Goal: Task Accomplishment & Management: Use online tool/utility

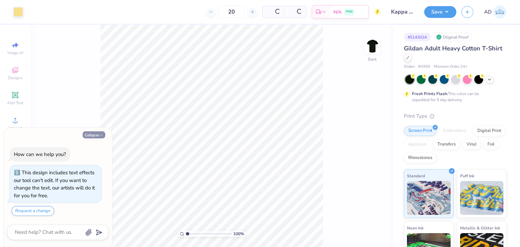
click at [97, 132] on button "Collapse" at bounding box center [94, 134] width 23 height 7
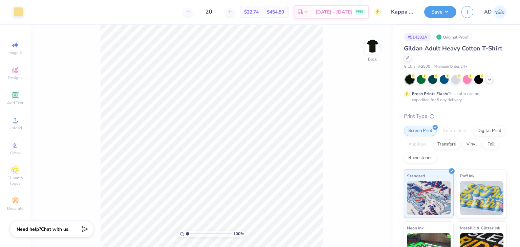
type textarea "x"
click at [411, 57] on div at bounding box center [407, 56] width 7 height 7
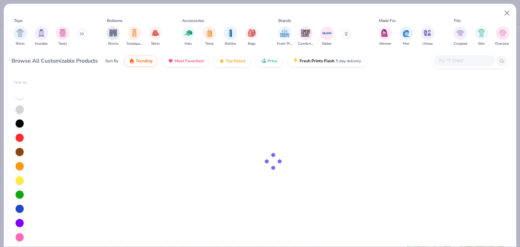
click at [454, 59] on input "text" at bounding box center [464, 61] width 52 height 8
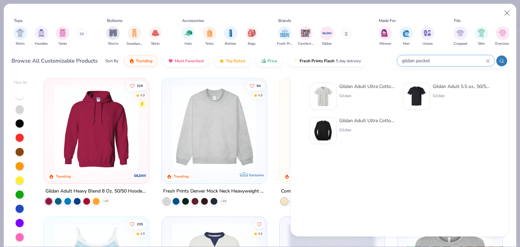
type input "gildan pocket"
click at [365, 86] on div "Gildan Adult Ultra Cotton 6 Oz. Pocket T-Shirt" at bounding box center [367, 86] width 57 height 7
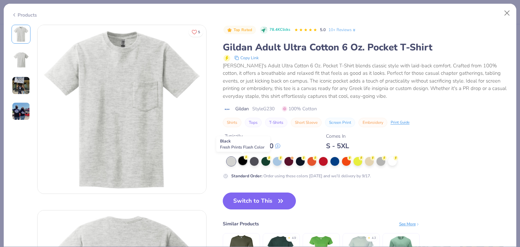
click at [240, 159] on div at bounding box center [242, 160] width 9 height 9
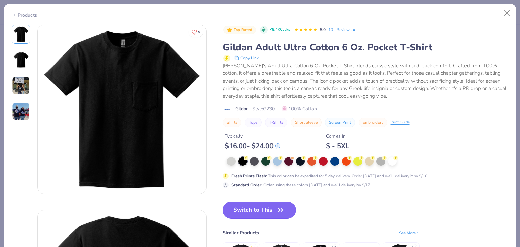
click at [275, 210] on button "Switch to This" at bounding box center [259, 210] width 73 height 17
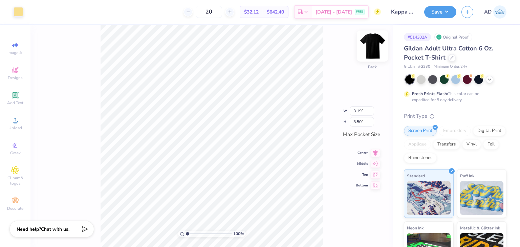
click at [372, 42] on img at bounding box center [372, 45] width 27 height 27
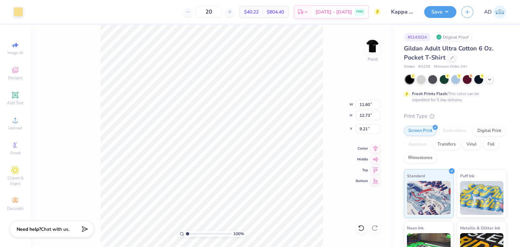
type input "11.60"
type input "12.73"
type input "3.00"
click at [373, 43] on img at bounding box center [372, 45] width 27 height 27
click at [14, 73] on icon at bounding box center [15, 70] width 6 height 6
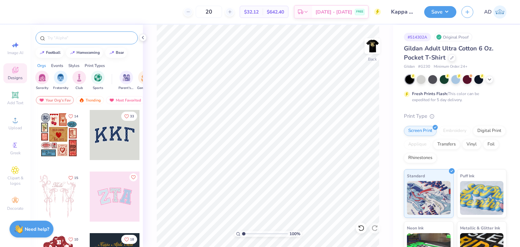
click at [61, 38] on input "text" at bounding box center [90, 38] width 87 height 7
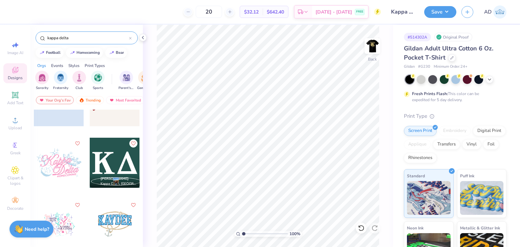
scroll to position [169, 0]
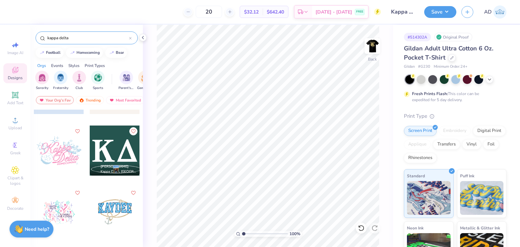
type input "kappa delta"
click at [116, 151] on div at bounding box center [115, 151] width 50 height 50
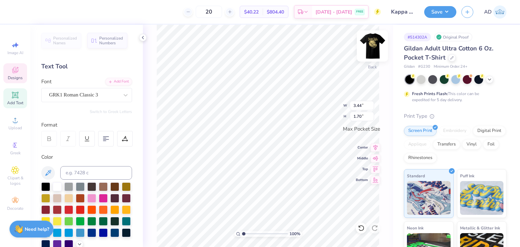
click at [373, 47] on img at bounding box center [372, 45] width 27 height 27
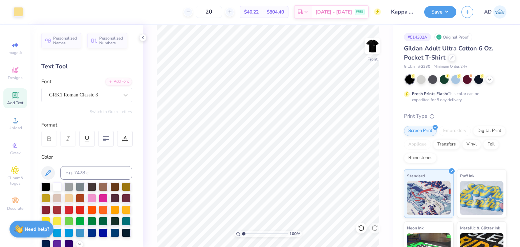
click at [373, 47] on img at bounding box center [373, 46] width 14 height 14
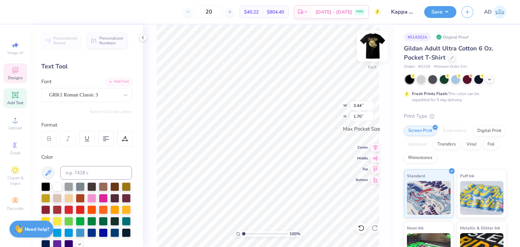
click at [371, 44] on img at bounding box center [372, 45] width 27 height 27
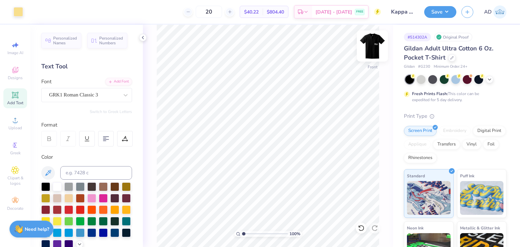
click at [374, 47] on img at bounding box center [372, 45] width 27 height 27
click at [375, 44] on img at bounding box center [373, 46] width 14 height 14
click at [371, 49] on img at bounding box center [372, 45] width 27 height 27
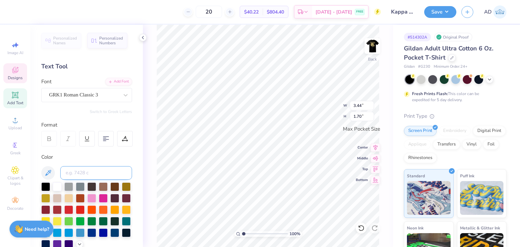
click at [85, 166] on input at bounding box center [96, 173] width 72 height 14
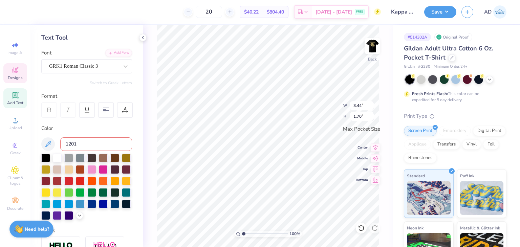
scroll to position [68, 0]
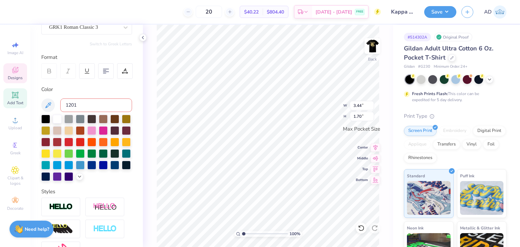
click at [82, 104] on input "1201" at bounding box center [96, 106] width 72 height 14
type input "1201"
click at [141, 35] on icon at bounding box center [142, 37] width 5 height 5
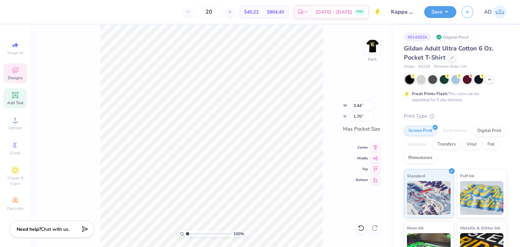
click at [329, 55] on div "100 % Back W 3.44 3.44 " H 1.70 1.70 " Max Pocket Size Center Middle Top Bottom" at bounding box center [211, 136] width 363 height 222
click at [328, 55] on div "100 % Back W 3.44 3.44 " H 1.70 1.70 " Max Pocket Size Center Middle Top Bottom" at bounding box center [211, 136] width 363 height 222
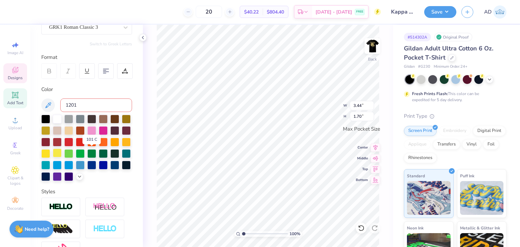
click at [62, 153] on div at bounding box center [57, 153] width 9 height 9
click at [79, 106] on input at bounding box center [96, 106] width 72 height 14
type input "1201c"
click at [373, 44] on img at bounding box center [372, 45] width 27 height 27
click at [72, 104] on input "1201c" at bounding box center [96, 106] width 72 height 14
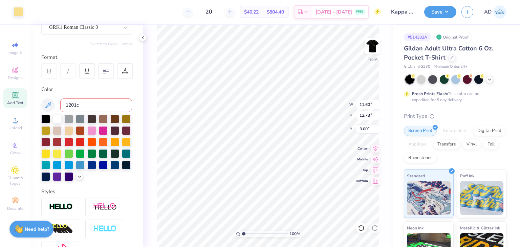
click at [76, 104] on input "1201c" at bounding box center [96, 106] width 72 height 14
click at [375, 44] on img at bounding box center [372, 45] width 27 height 27
click at [75, 103] on input "1201c" at bounding box center [96, 106] width 72 height 14
type input "5"
type input "1205"
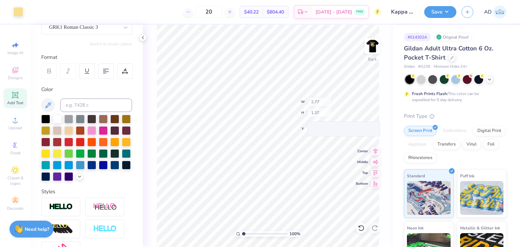
type input "2.77"
type input "1.37"
click at [439, 10] on button "Save" at bounding box center [440, 11] width 32 height 12
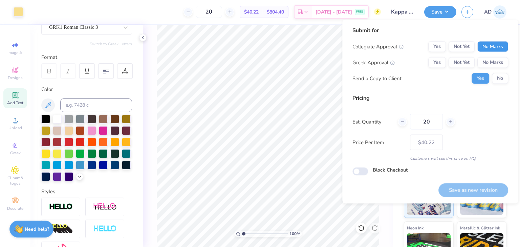
click at [495, 44] on button "No Marks" at bounding box center [492, 46] width 31 height 11
click at [491, 65] on button "No Marks" at bounding box center [492, 62] width 31 height 11
click at [349, 175] on div "Submit for Collegiate Approval Yes Not Yet No Marks Greek Approval Yes Not Yet …" at bounding box center [430, 112] width 176 height 184
click at [361, 172] on input "Block Checkout" at bounding box center [360, 172] width 16 height 8
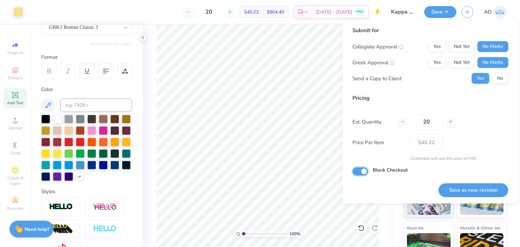
checkbox input "true"
click at [482, 188] on button "Save as new revision" at bounding box center [473, 190] width 70 height 14
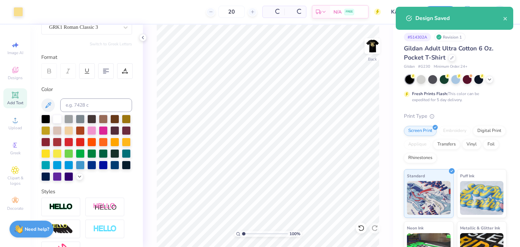
type input "– –"
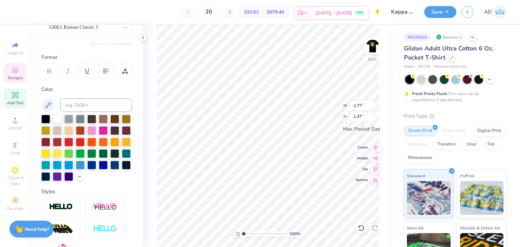
scroll to position [5, 1]
type textarea "K"
type input "1.38"
type input "1.35"
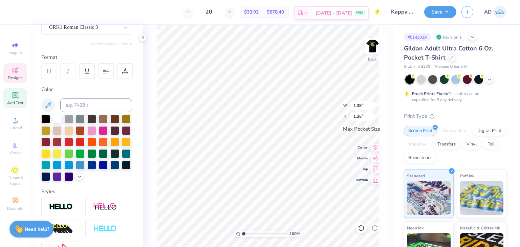
type textarea "Kd"
click at [372, 46] on img at bounding box center [372, 45] width 27 height 27
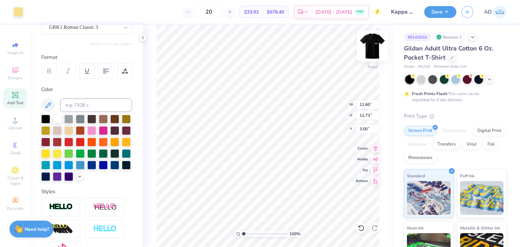
click at [371, 45] on img at bounding box center [372, 45] width 27 height 27
type input "2.34"
type input "1.12"
type input "2.85"
type input "1.36"
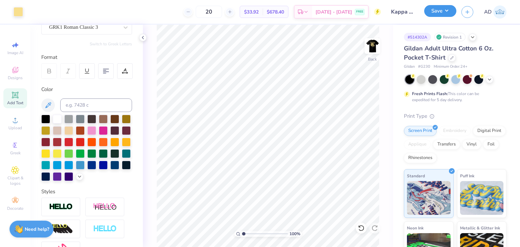
click at [450, 12] on button "Save" at bounding box center [440, 11] width 32 height 12
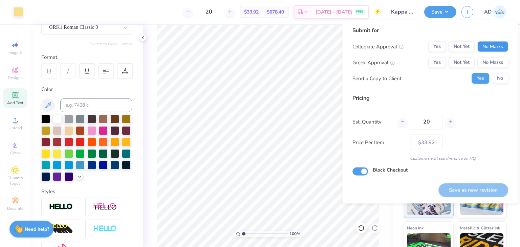
click at [484, 48] on button "No Marks" at bounding box center [492, 46] width 31 height 11
click at [488, 61] on button "No Marks" at bounding box center [492, 62] width 31 height 11
click at [464, 190] on button "Save as new revision" at bounding box center [473, 190] width 70 height 14
type input "$33.92"
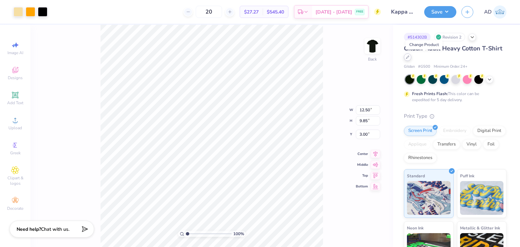
click at [411, 59] on div at bounding box center [407, 56] width 7 height 7
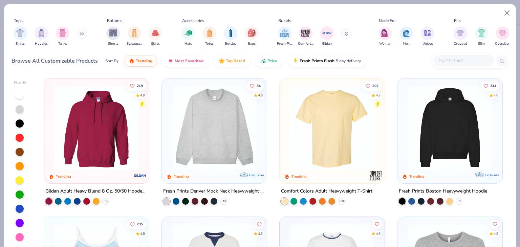
click at [449, 56] on div at bounding box center [464, 60] width 61 height 11
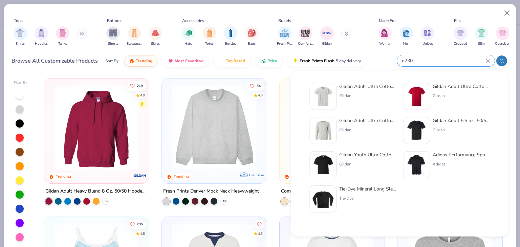
type input "g230"
click at [370, 87] on div "Gildan Adult Ultra Cotton 6 Oz. Pocket T-Shirt" at bounding box center [367, 86] width 57 height 7
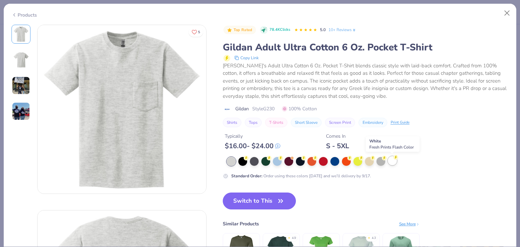
click at [391, 161] on div at bounding box center [392, 160] width 9 height 9
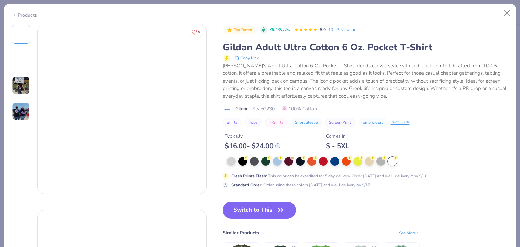
click at [261, 211] on button "Switch to This" at bounding box center [259, 210] width 73 height 17
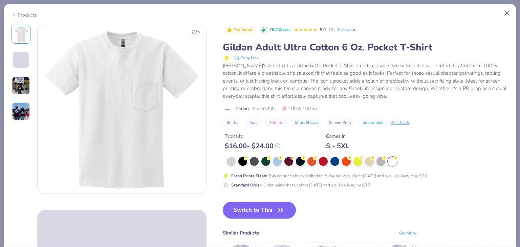
click at [264, 208] on button "Switch to This" at bounding box center [259, 210] width 73 height 17
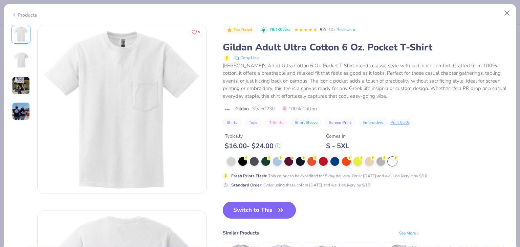
click at [272, 211] on button "Switch to This" at bounding box center [259, 210] width 73 height 17
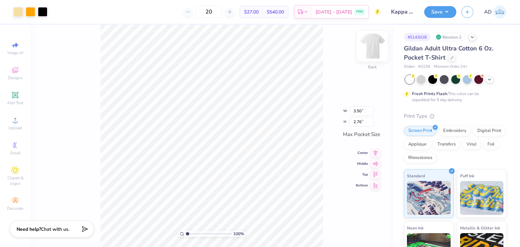
click at [370, 50] on img at bounding box center [372, 45] width 27 height 27
click at [370, 46] on img at bounding box center [372, 45] width 27 height 27
type input "2.90"
type input "2.29"
click at [373, 45] on img at bounding box center [372, 45] width 27 height 27
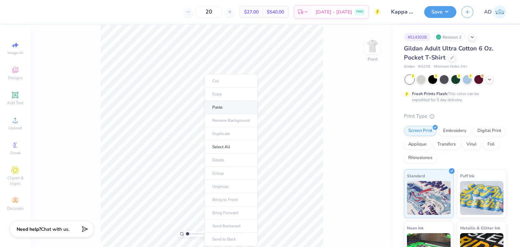
click at [227, 104] on li "Paste" at bounding box center [230, 107] width 53 height 13
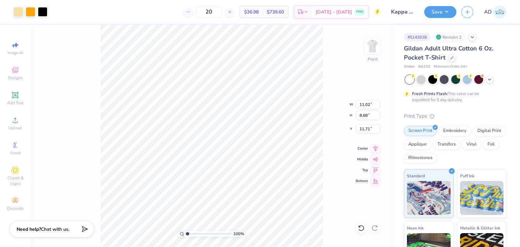
type input "11.02"
type input "8.68"
type input "5.32"
type input "13.12"
type input "10.34"
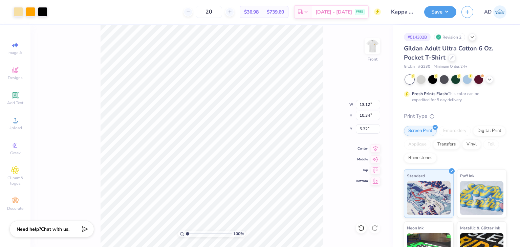
type input "14.80"
type input "11.66"
type input "13.17"
type input "10.38"
type input "3.00"
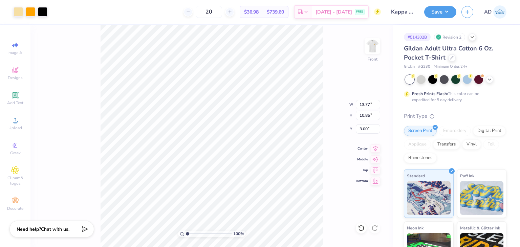
click at [333, 36] on div "100 % Front W 13.77 13.77 " H 10.85 10.85 " Y 3.00 3.00 " Center Middle Top Bot…" at bounding box center [211, 136] width 363 height 222
type input "13.48"
type input "10.62"
click at [370, 44] on img at bounding box center [372, 45] width 27 height 27
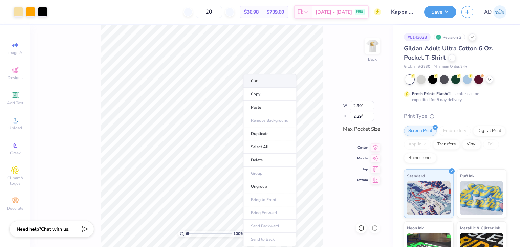
click at [280, 79] on li "Cut" at bounding box center [269, 81] width 53 height 14
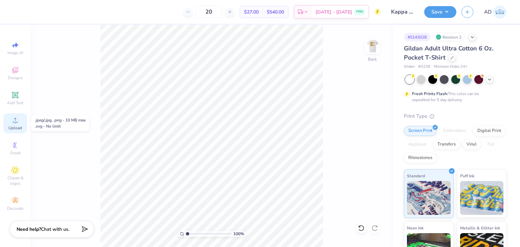
click at [9, 124] on div "Upload" at bounding box center [15, 123] width 24 height 20
click at [14, 75] on span "Designs" at bounding box center [15, 77] width 15 height 5
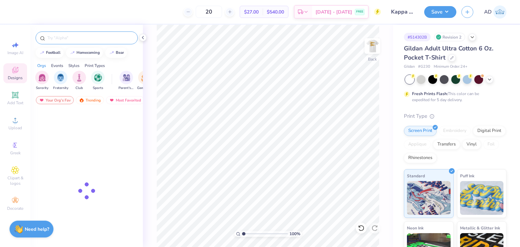
click at [75, 38] on input "text" at bounding box center [90, 38] width 87 height 7
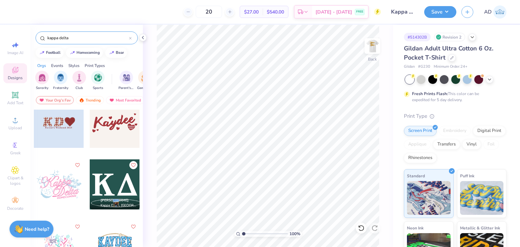
scroll to position [169, 0]
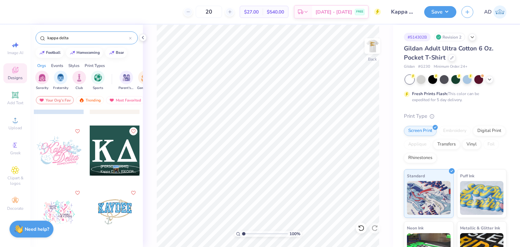
type input "kappa delta"
click at [106, 153] on div at bounding box center [115, 151] width 50 height 50
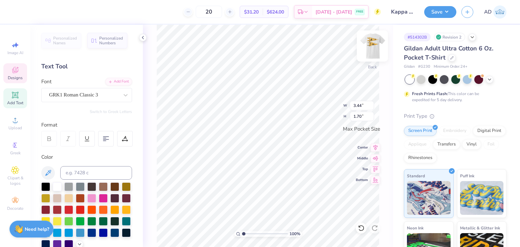
click at [377, 45] on img at bounding box center [372, 45] width 27 height 27
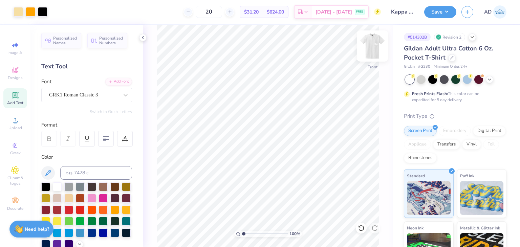
click at [370, 45] on img at bounding box center [372, 45] width 27 height 27
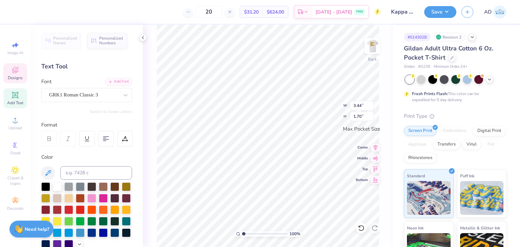
click at [16, 11] on div "20 $31.20 Per Item $624.00 Total Est. Delivery Sep 14 - 17 FREE Design Title Ka…" at bounding box center [260, 12] width 520 height 24
click at [16, 8] on div at bounding box center [18, 10] width 9 height 9
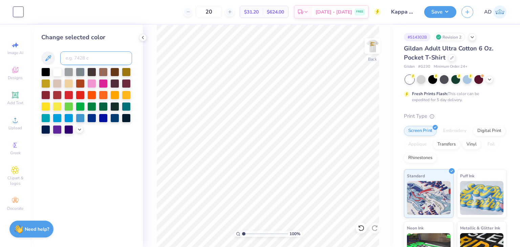
click at [88, 56] on input at bounding box center [96, 58] width 72 height 14
type input "137"
type input "c"
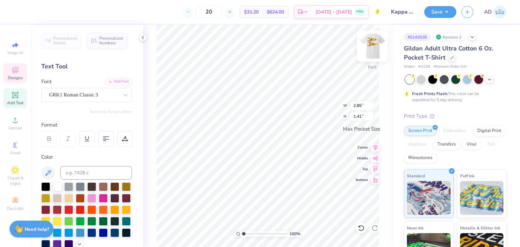
type input "2.85"
type input "1.41"
click at [368, 48] on img at bounding box center [372, 45] width 27 height 27
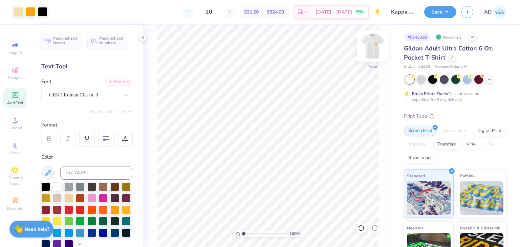
click at [373, 47] on img at bounding box center [372, 45] width 27 height 27
click at [18, 11] on div at bounding box center [18, 10] width 9 height 9
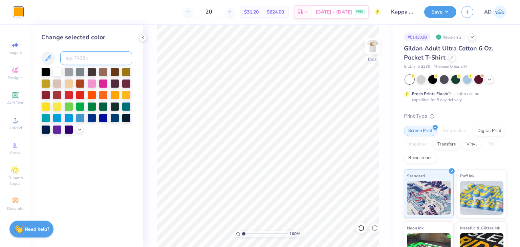
click at [88, 55] on input at bounding box center [96, 58] width 72 height 14
type input "7401"
type input "c"
click at [361, 229] on icon at bounding box center [361, 228] width 7 height 7
click at [362, 227] on icon at bounding box center [361, 228] width 7 height 7
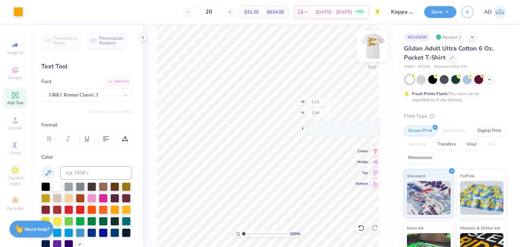
type input "3.11"
type input "1.54"
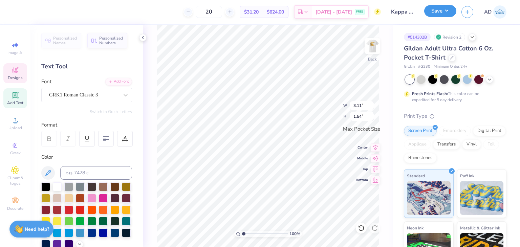
click at [439, 13] on button "Save" at bounding box center [440, 11] width 32 height 12
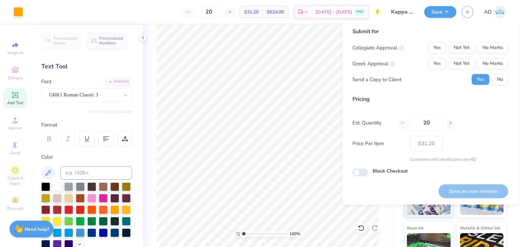
drag, startPoint x: 486, startPoint y: 53, endPoint x: 486, endPoint y: 48, distance: 5.8
click at [486, 53] on div "Collegiate Approval Yes Not Yet No Marks Greek Approval Yes Not Yet No Marks Se…" at bounding box center [430, 63] width 156 height 43
click at [486, 48] on button "No Marks" at bounding box center [492, 47] width 31 height 11
click at [489, 61] on button "No Marks" at bounding box center [492, 63] width 31 height 11
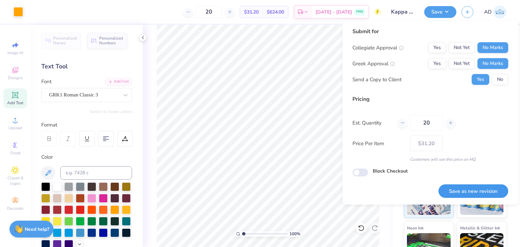
click at [467, 194] on button "Save as new revision" at bounding box center [473, 191] width 70 height 14
type input "$31.20"
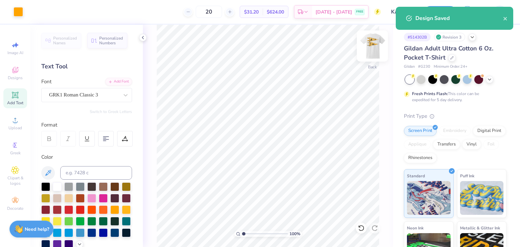
click at [373, 49] on img at bounding box center [372, 45] width 27 height 27
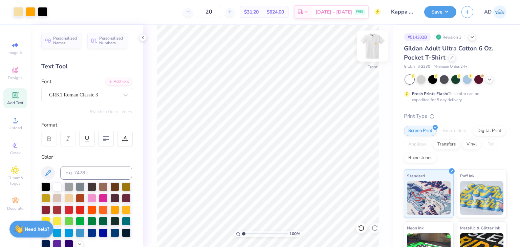
click at [373, 44] on img at bounding box center [372, 45] width 27 height 27
click at [432, 80] on div at bounding box center [432, 78] width 9 height 9
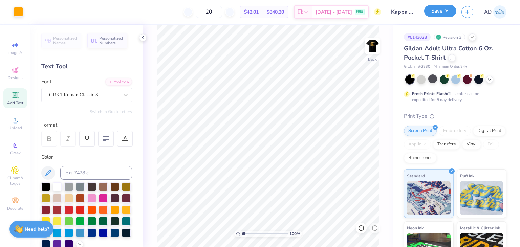
click at [443, 12] on button "Save" at bounding box center [440, 11] width 32 height 12
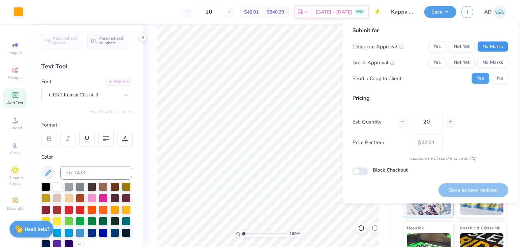
click at [483, 48] on button "No Marks" at bounding box center [492, 46] width 31 height 11
click at [484, 58] on button "No Marks" at bounding box center [492, 62] width 31 height 11
click at [460, 190] on button "Save as new revision" at bounding box center [473, 190] width 70 height 14
type input "$42.01"
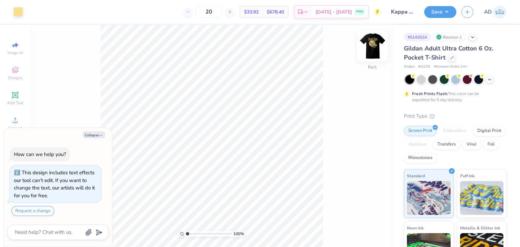
click at [370, 48] on img at bounding box center [372, 45] width 27 height 27
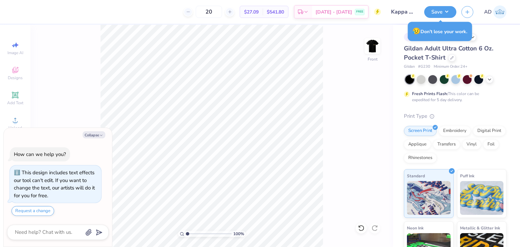
type textarea "x"
